Goal: Navigation & Orientation: Find specific page/section

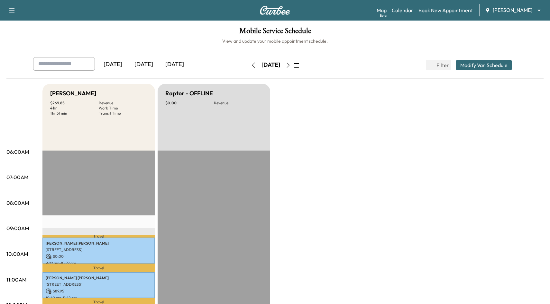
click at [148, 62] on div "[DATE]" at bounding box center [143, 64] width 31 height 15
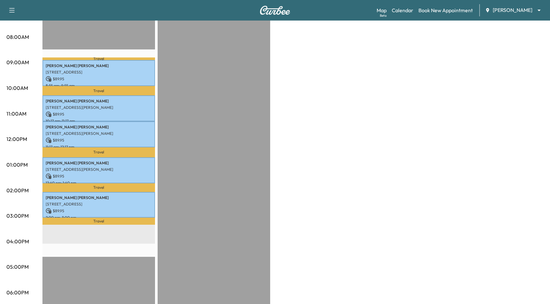
scroll to position [191, 0]
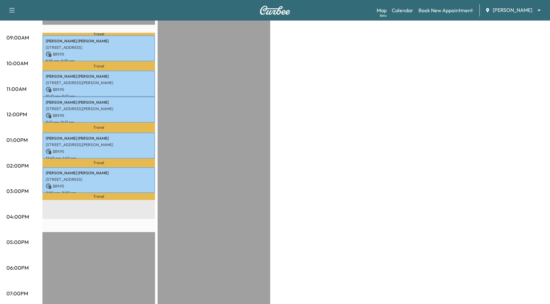
click at [515, 1] on div "Support Log Out Map Beta Calendar Book New Appointment [PERSON_NAME] ******** ​" at bounding box center [275, 10] width 550 height 21
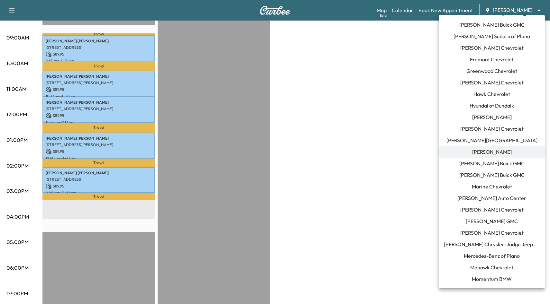
scroll to position [198, 0]
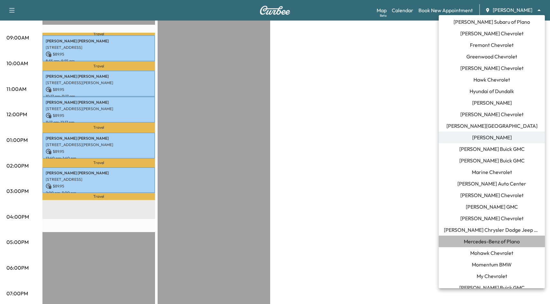
click at [502, 241] on span "Mercedes-Benz of Plano" at bounding box center [492, 242] width 56 height 8
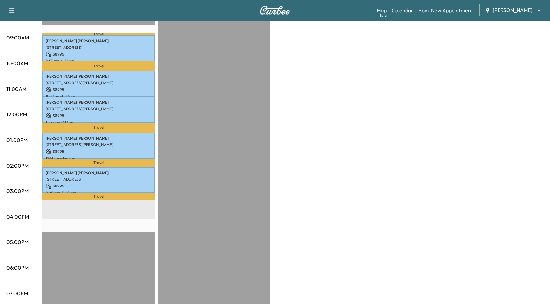
scroll to position [0, 0]
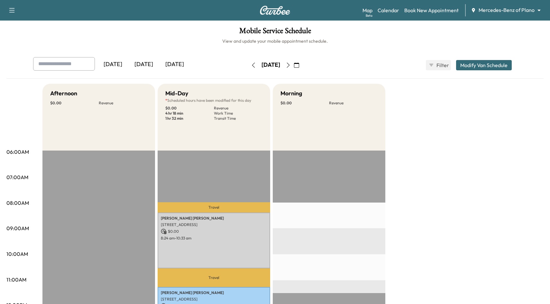
click at [150, 64] on div "[DATE]" at bounding box center [143, 64] width 31 height 15
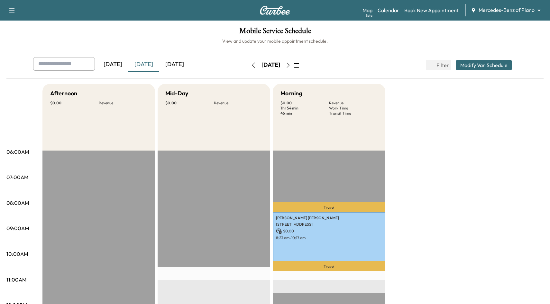
click at [291, 67] on icon "button" at bounding box center [288, 65] width 5 height 5
